Goal: Transaction & Acquisition: Book appointment/travel/reservation

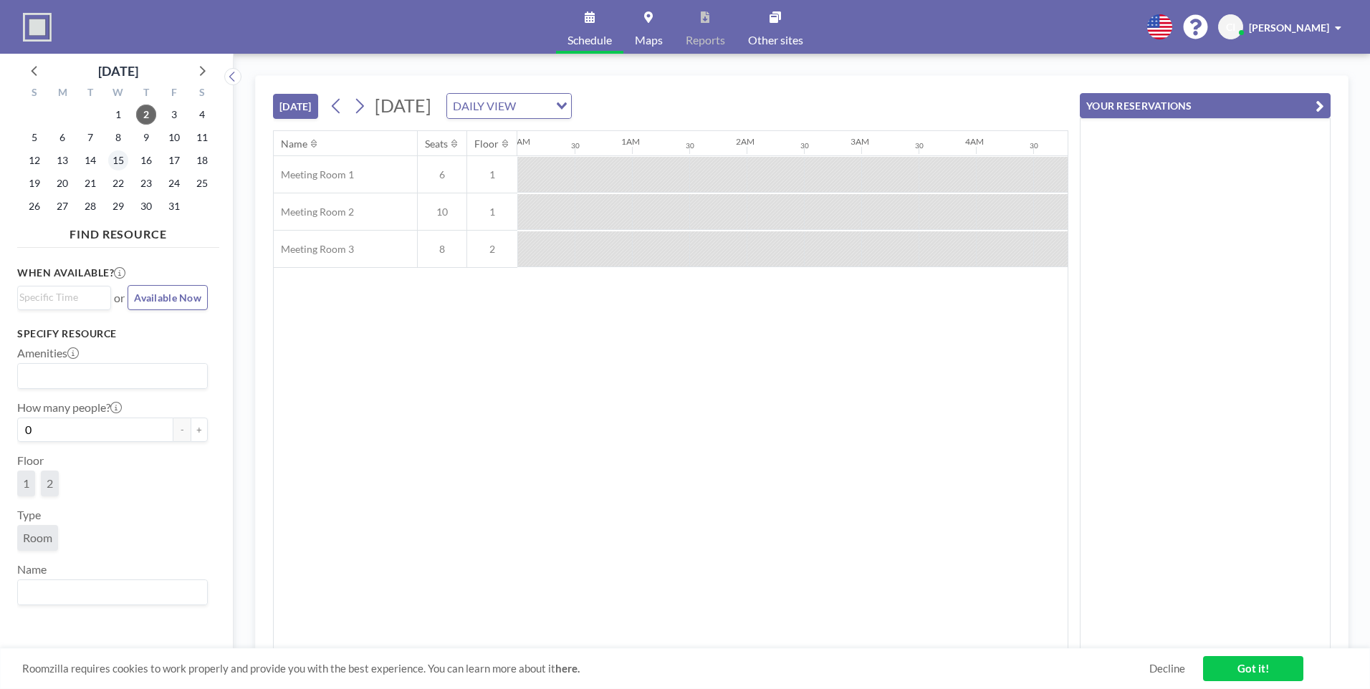
scroll to position [0, 1089]
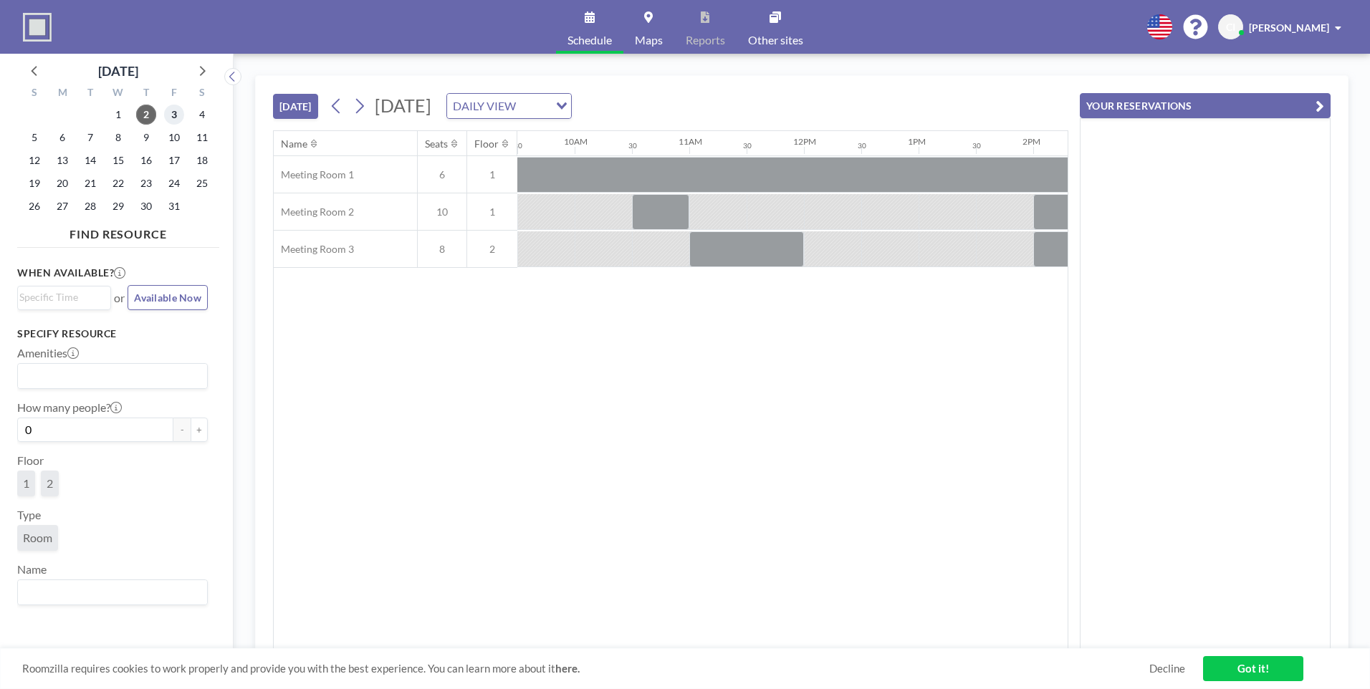
click at [178, 117] on span "3" at bounding box center [174, 115] width 20 height 20
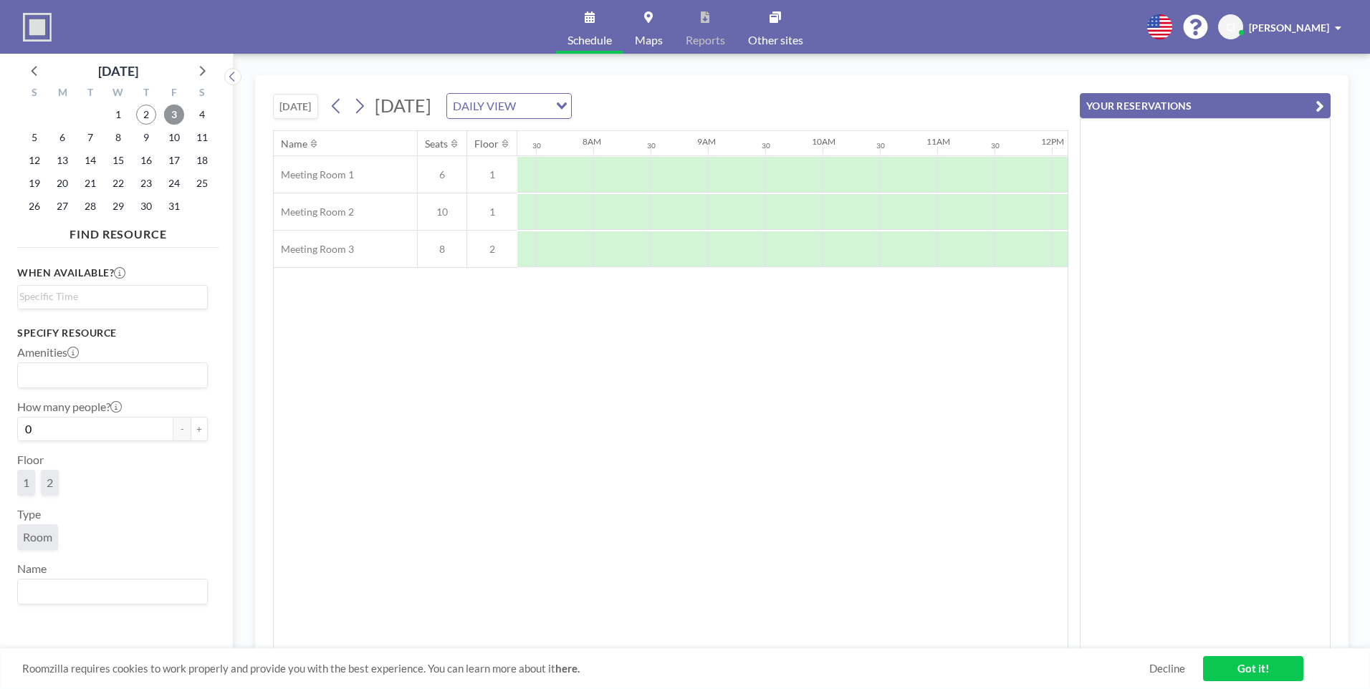
scroll to position [0, 860]
click at [547, 174] on div at bounding box center [545, 175] width 57 height 36
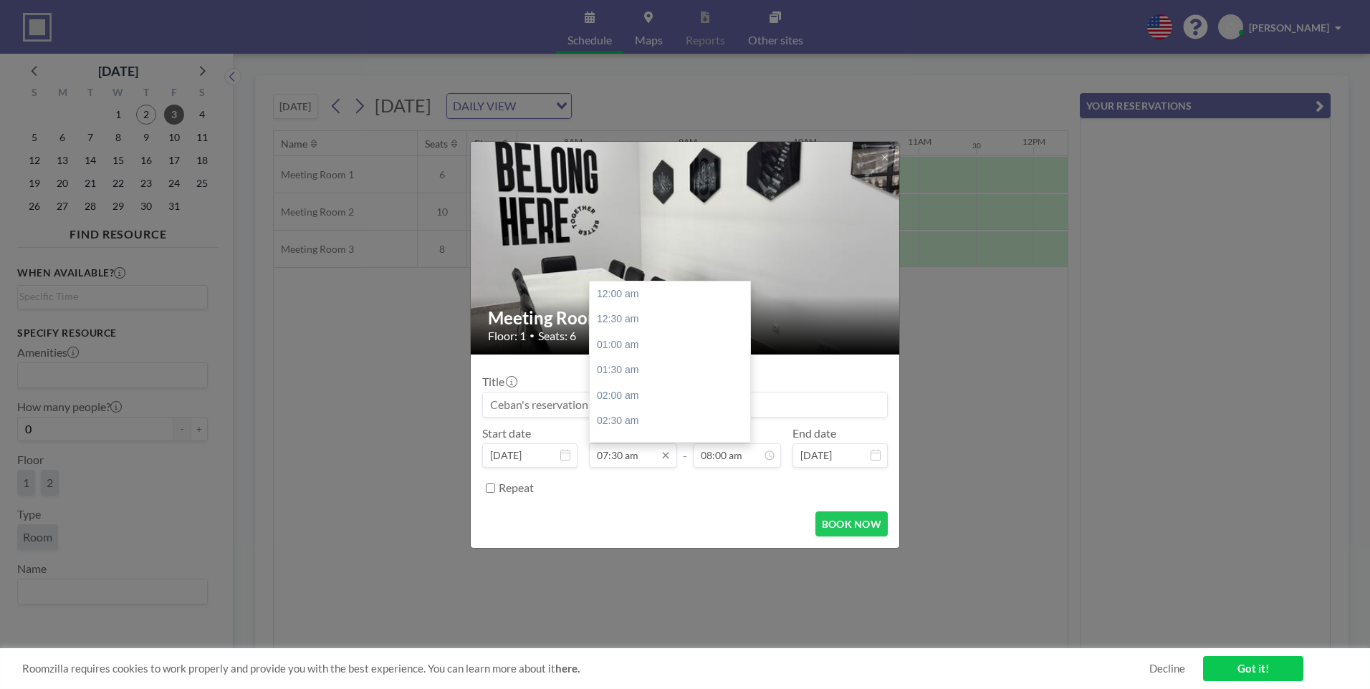
scroll to position [408, 0]
click at [597, 453] on input "07:30 am" at bounding box center [633, 455] width 88 height 24
click at [626, 372] on div "09:00 am" at bounding box center [674, 370] width 168 height 26
type input "09:00 am"
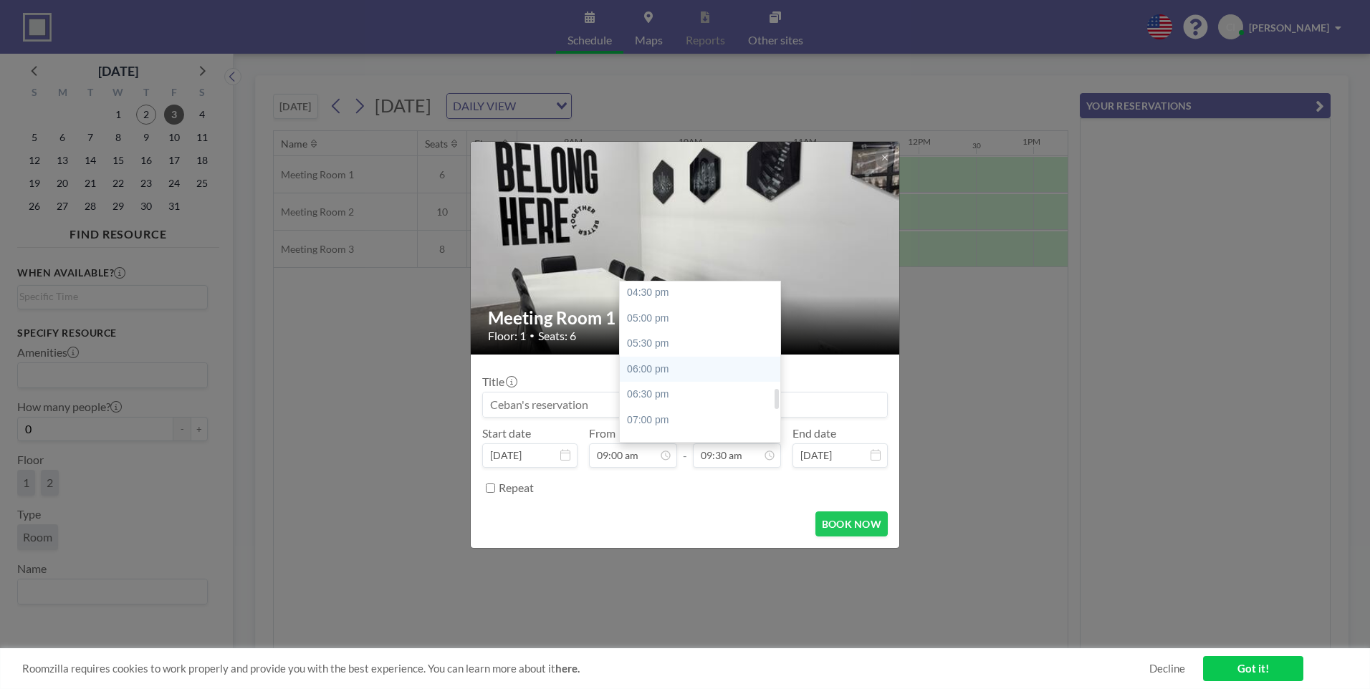
click at [652, 365] on div "06:00 pm" at bounding box center [704, 370] width 168 height 26
type input "06:00 pm"
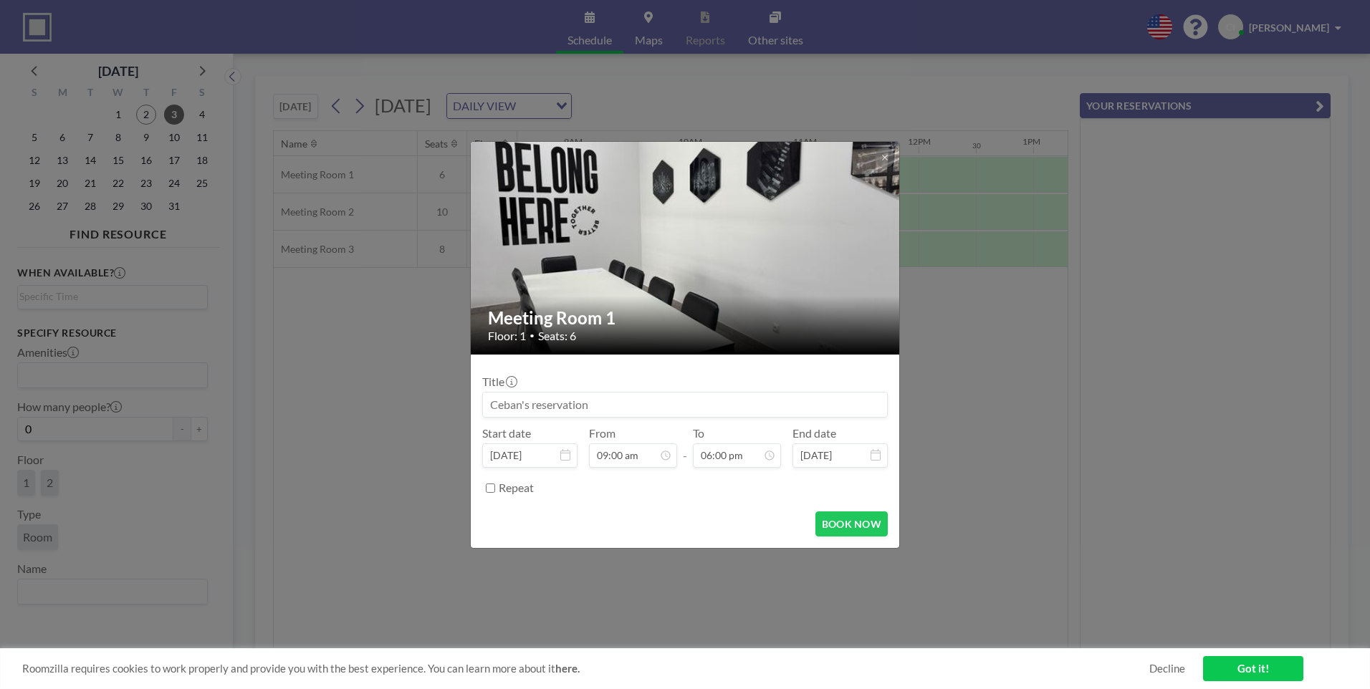
scroll to position [459, 0]
click at [866, 520] on button "BOOK NOW" at bounding box center [851, 523] width 72 height 25
